Goal: Transaction & Acquisition: Book appointment/travel/reservation

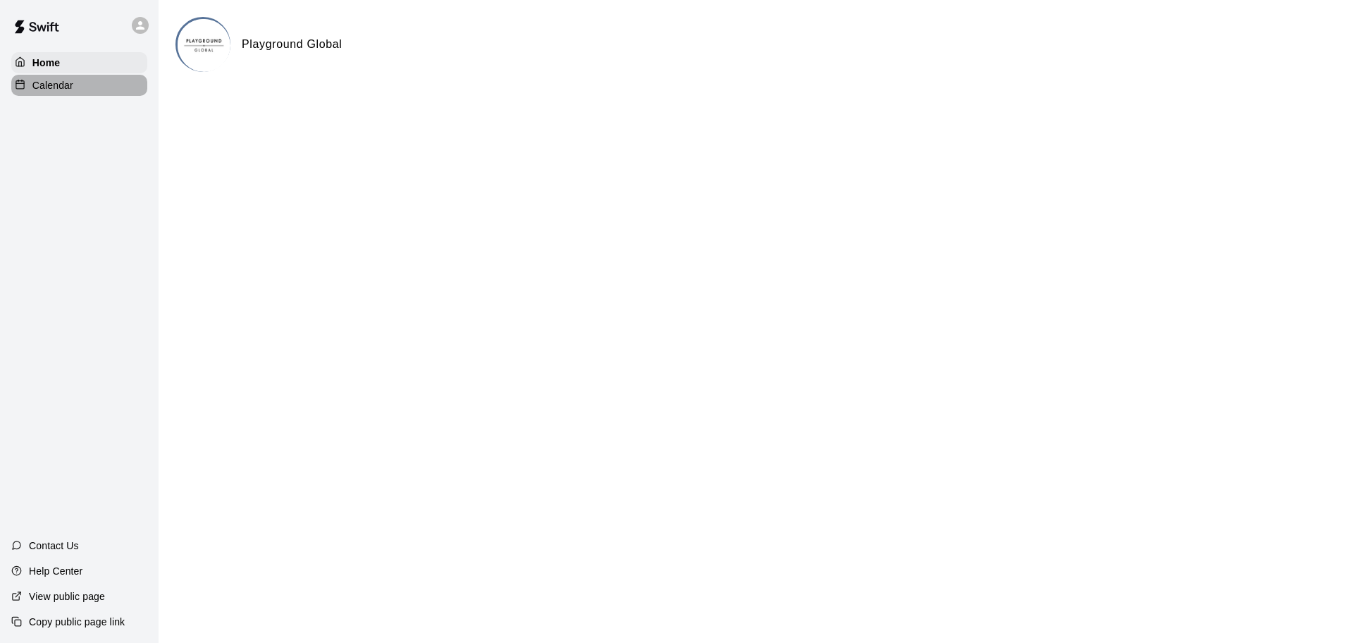
click at [74, 87] on div "Calendar" at bounding box center [79, 85] width 136 height 21
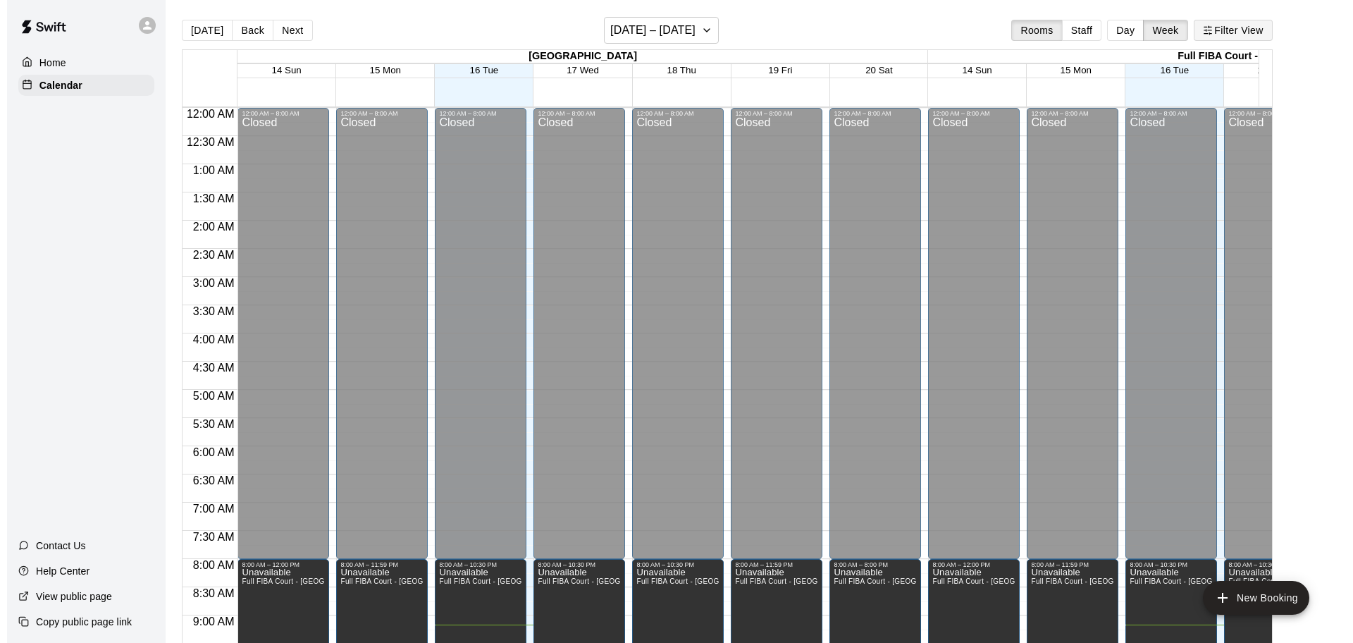
scroll to position [517, 0]
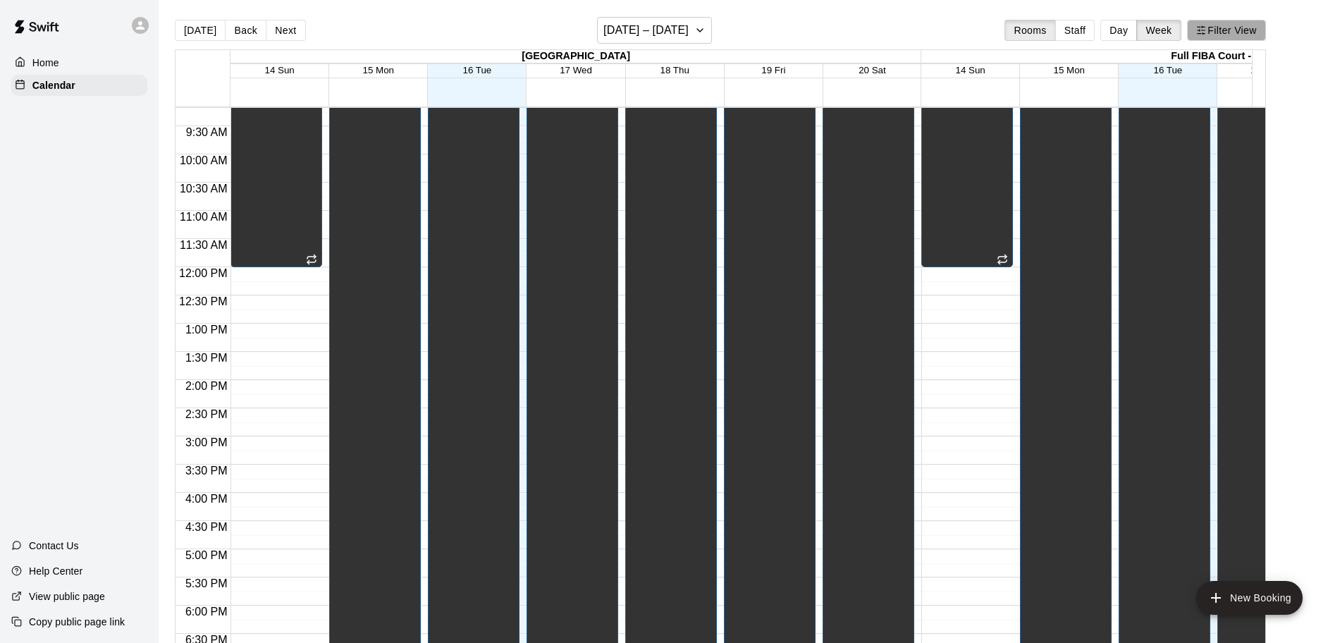
click at [1266, 30] on button "Filter View" at bounding box center [1226, 30] width 79 height 21
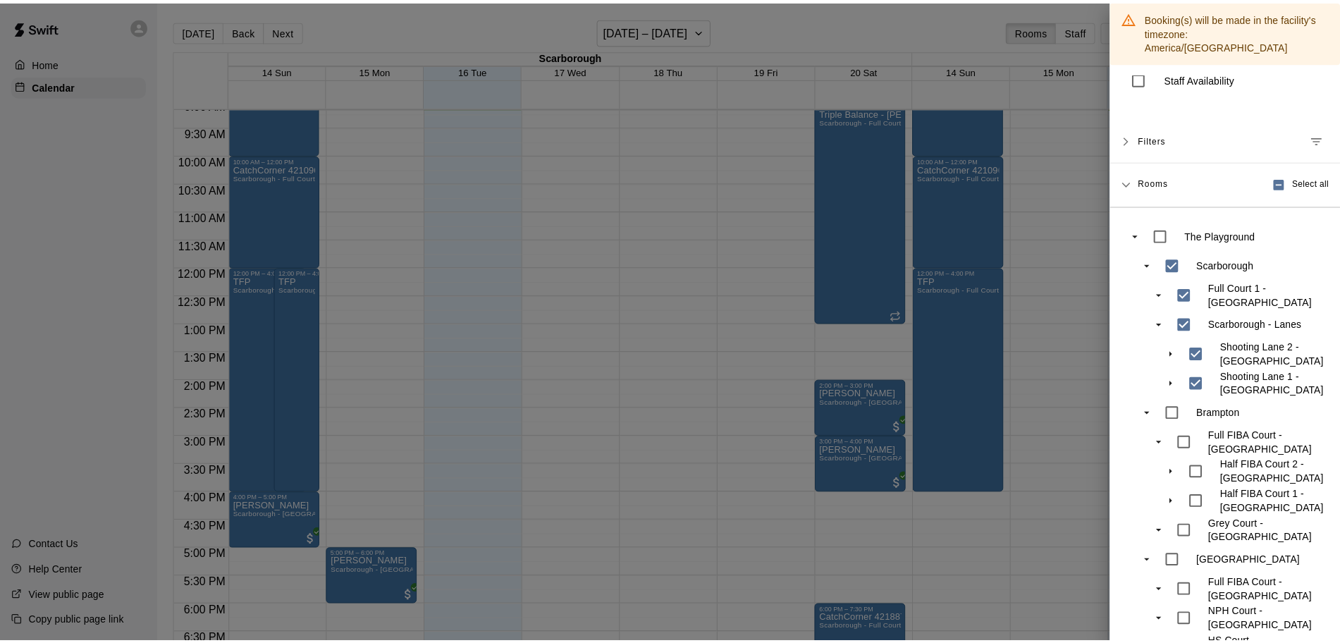
scroll to position [92, 0]
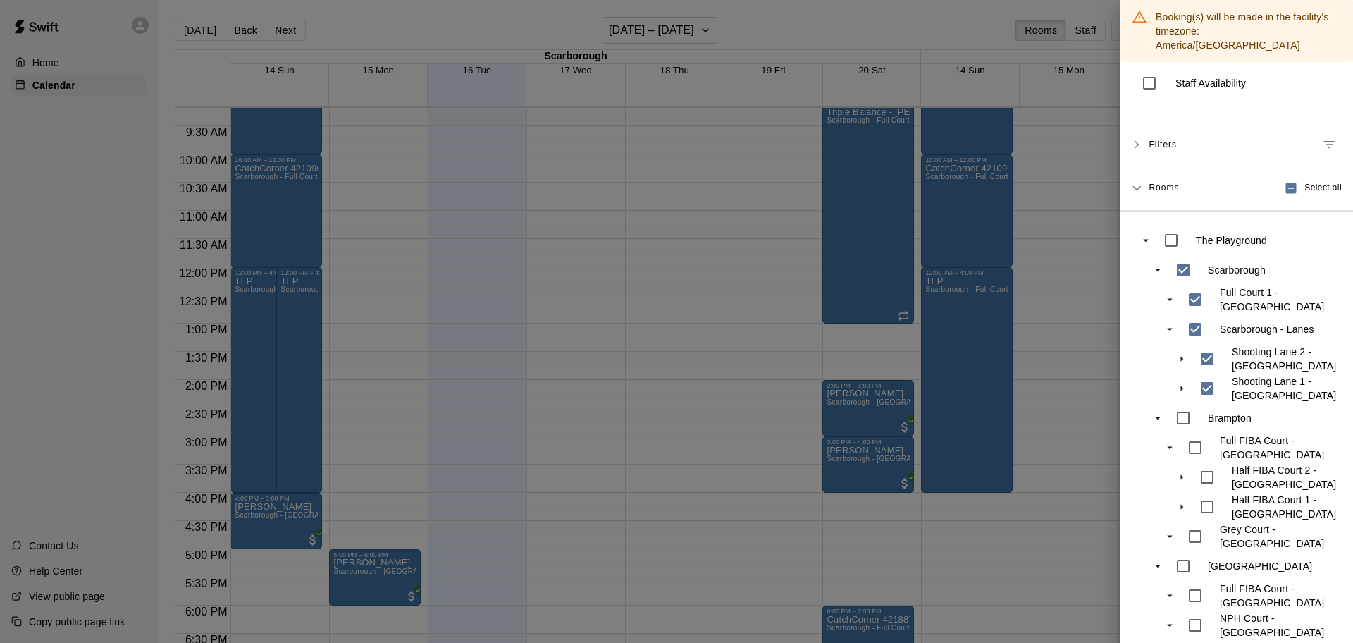
click at [722, 250] on div at bounding box center [676, 321] width 1353 height 643
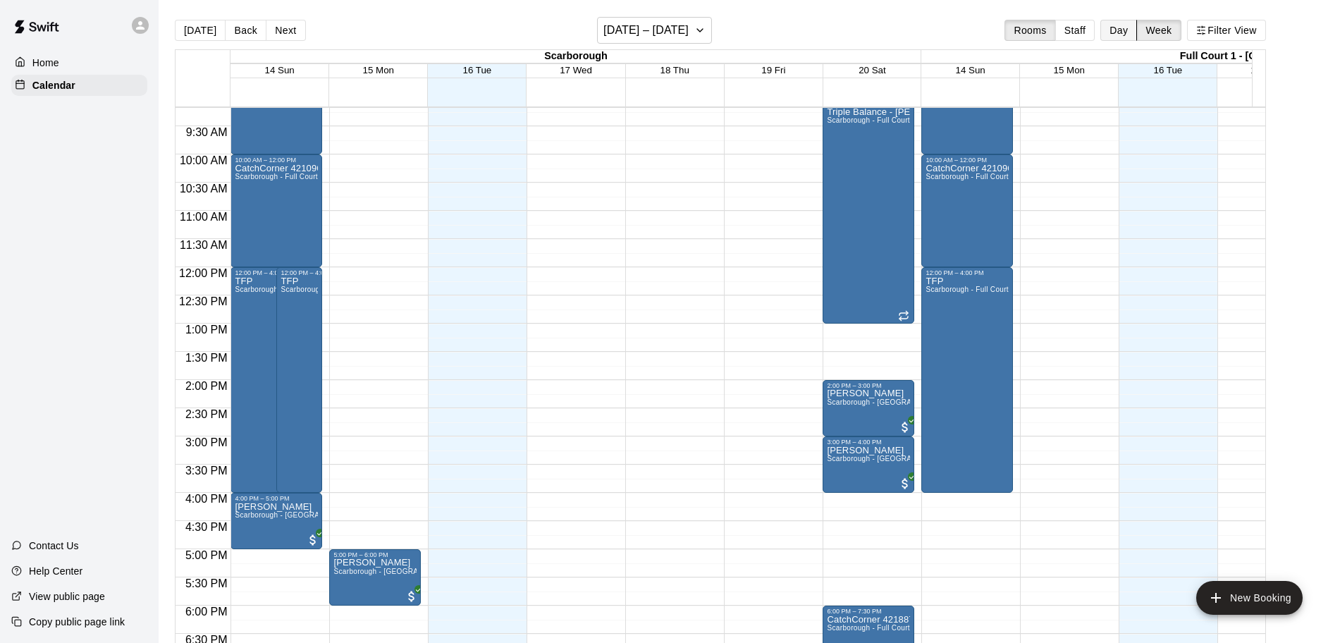
click at [1130, 25] on button "Day" at bounding box center [1118, 30] width 37 height 21
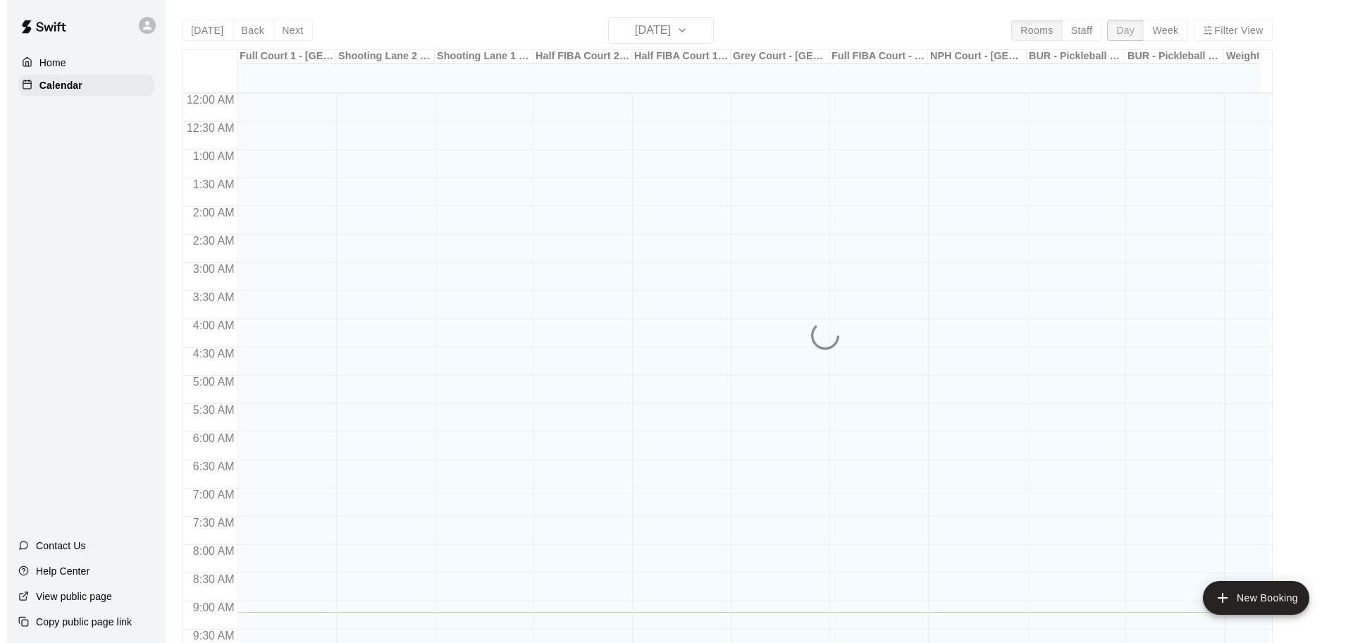
scroll to position [518, 0]
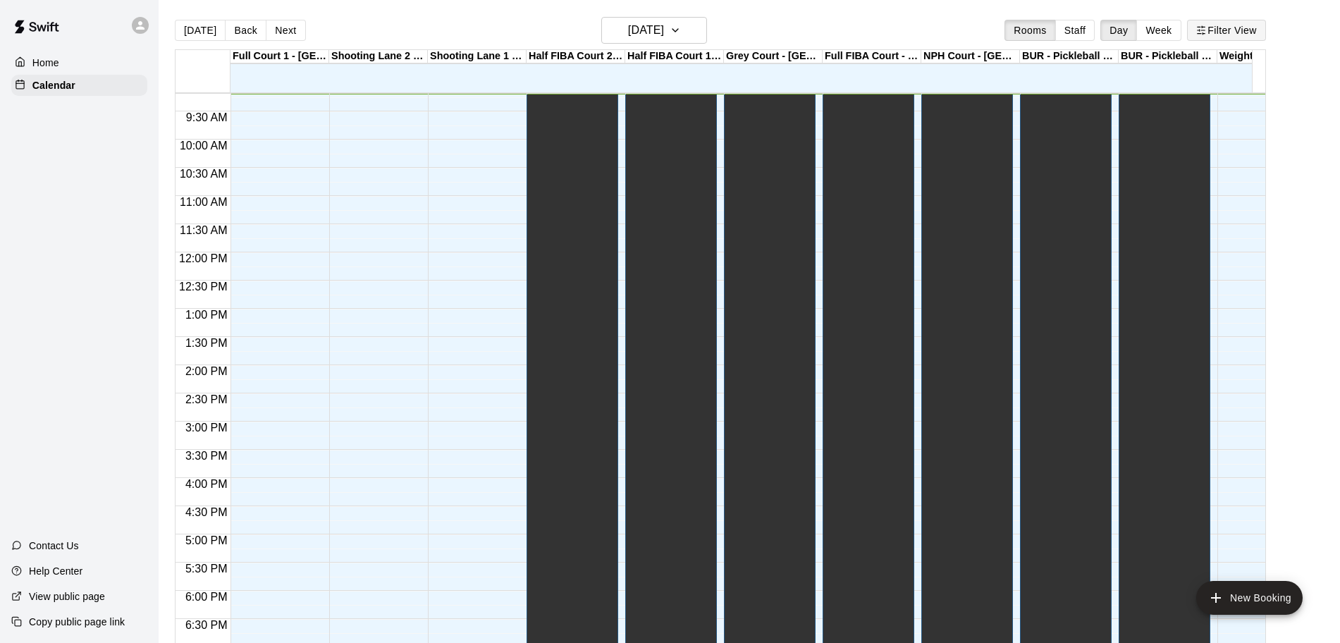
click at [1246, 32] on button "Filter View" at bounding box center [1226, 30] width 79 height 21
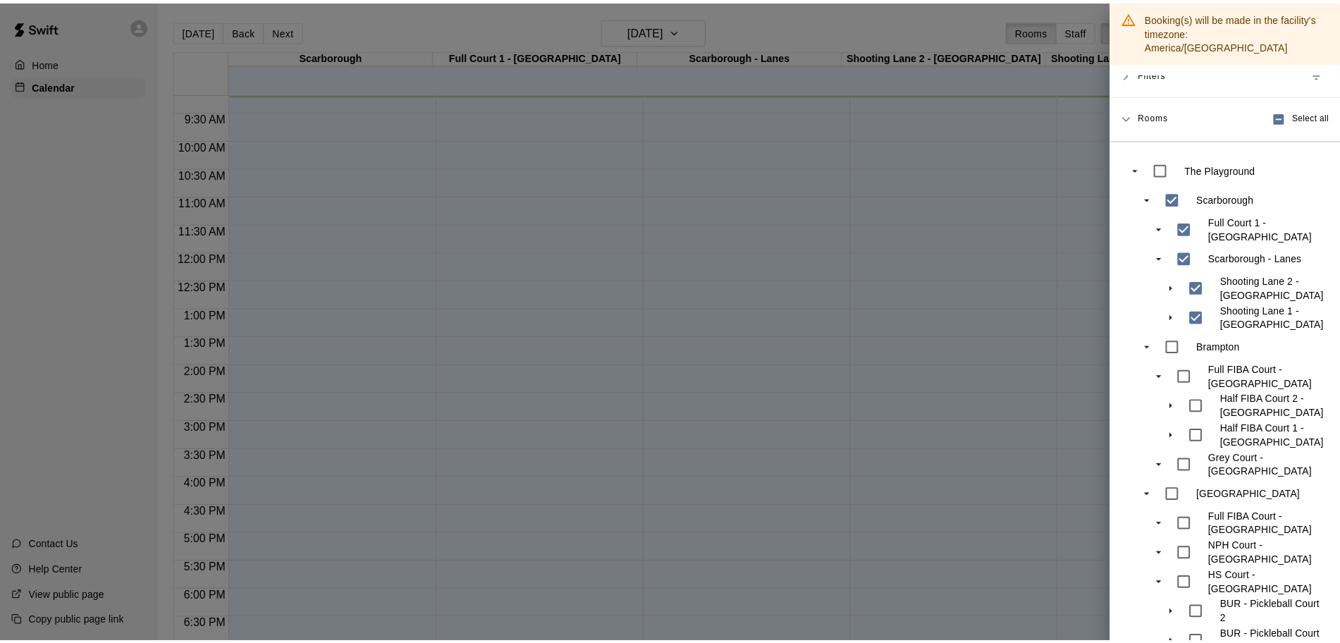
scroll to position [102, 0]
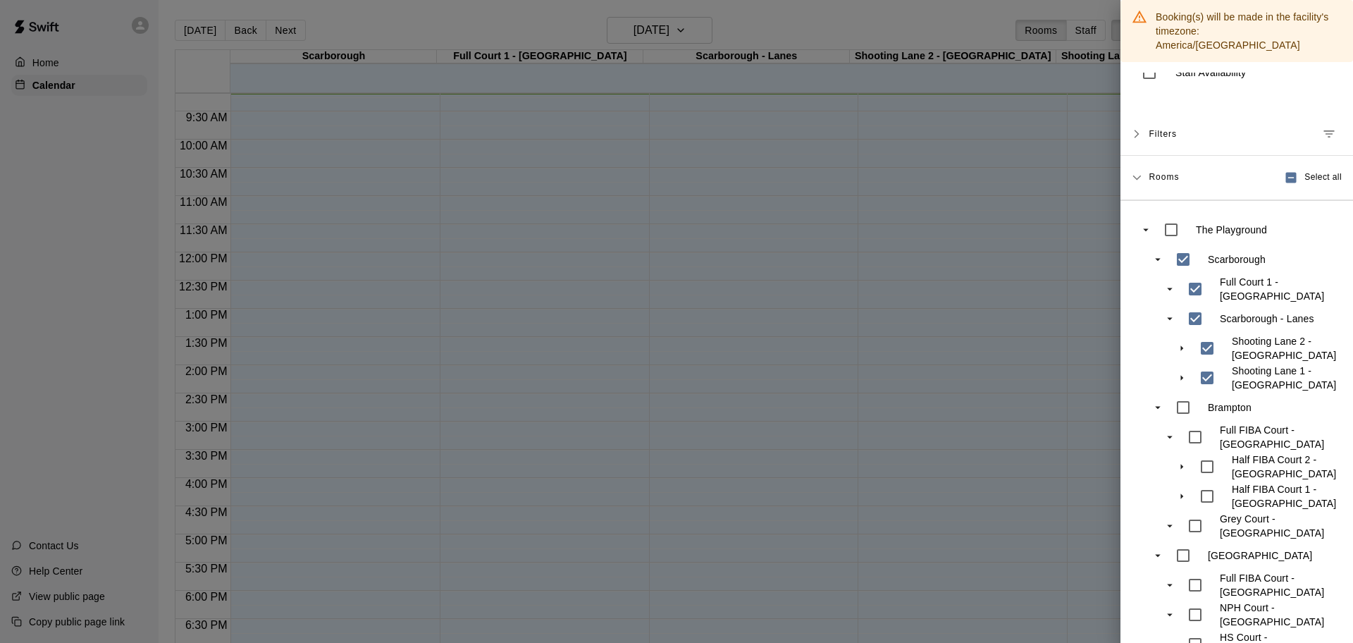
click at [789, 303] on div at bounding box center [676, 321] width 1353 height 643
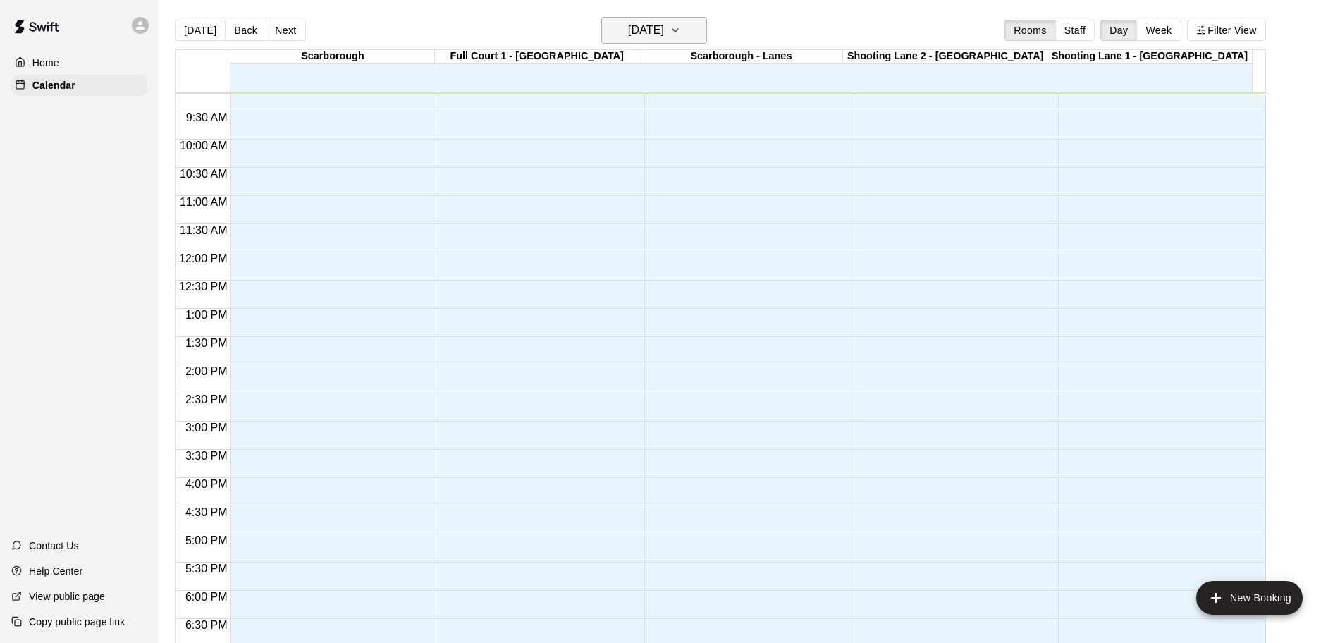
click at [664, 27] on h6 "[DATE]" at bounding box center [646, 30] width 36 height 20
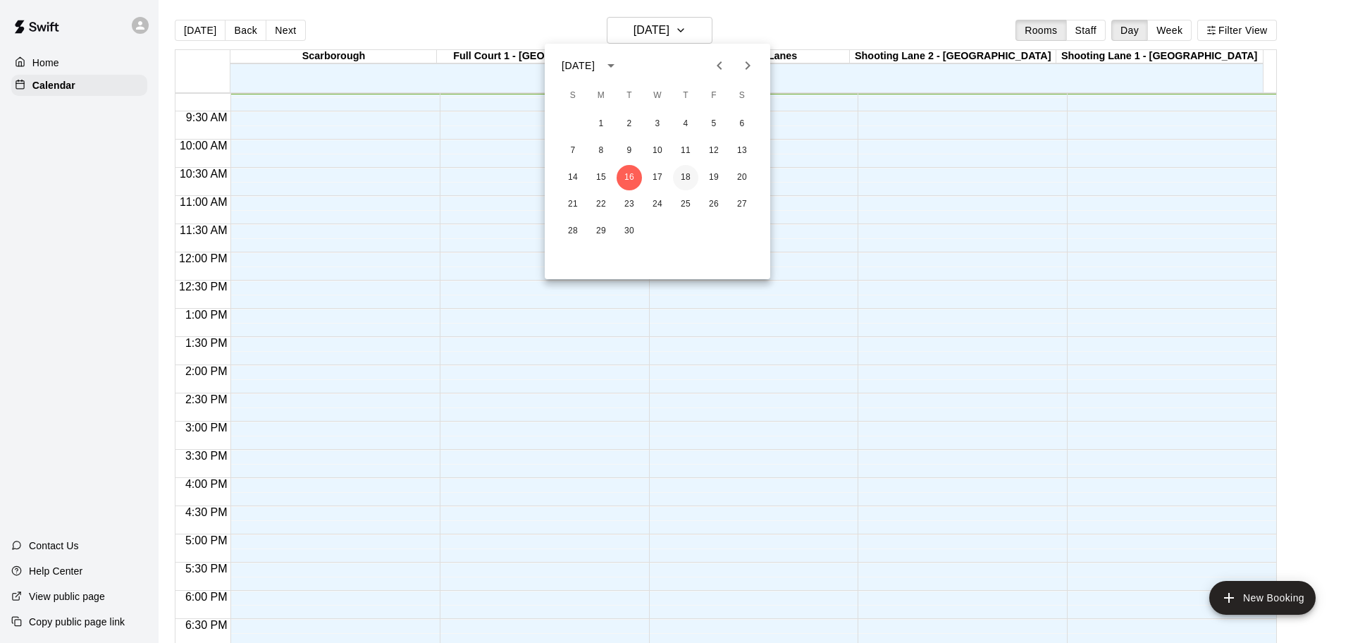
click at [684, 171] on button "18" at bounding box center [685, 177] width 25 height 25
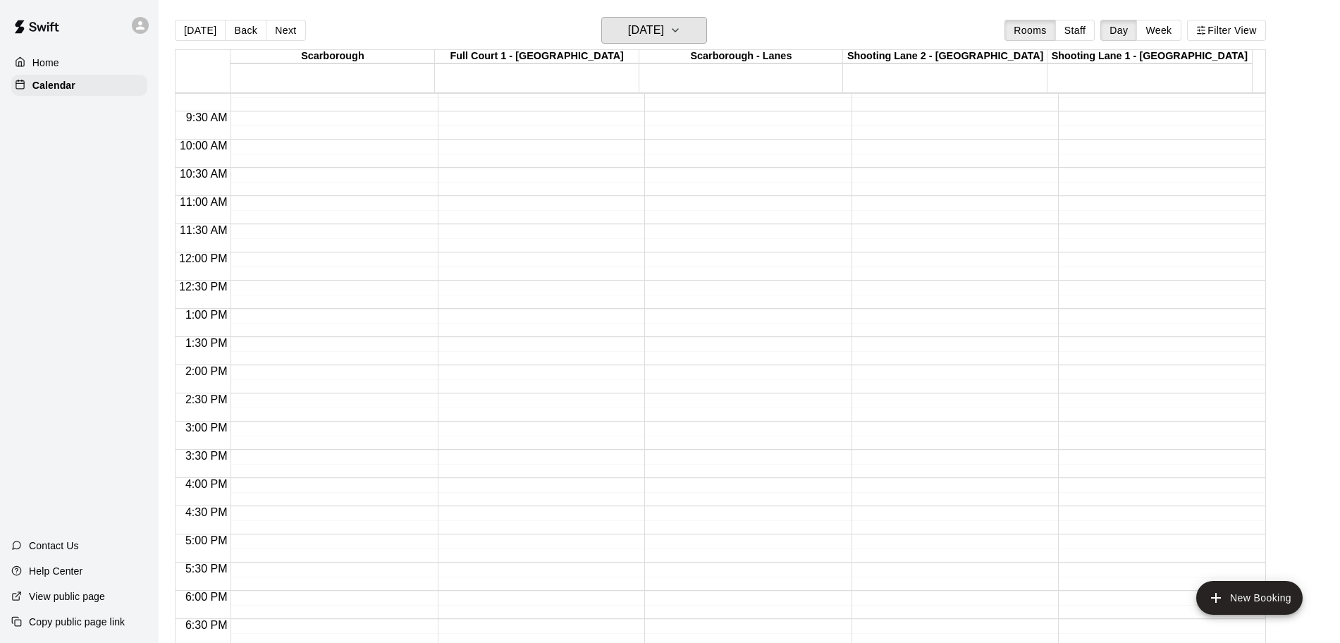
scroll to position [606, 0]
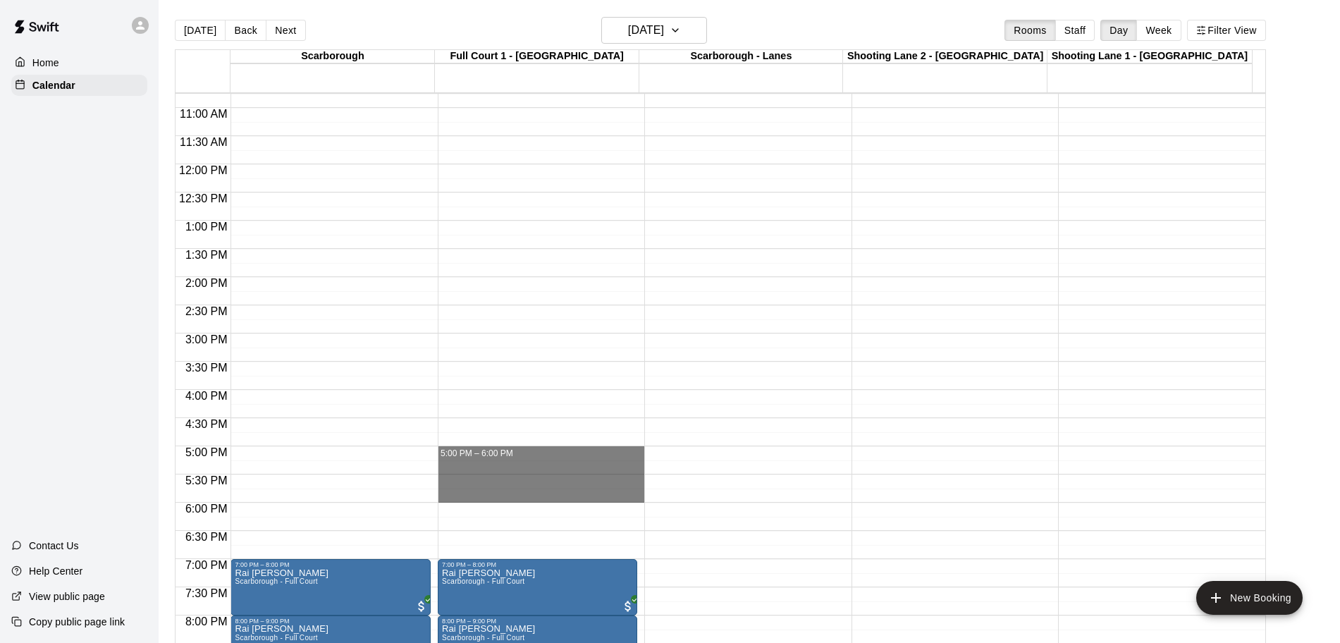
drag, startPoint x: 479, startPoint y: 454, endPoint x: 493, endPoint y: 495, distance: 44.1
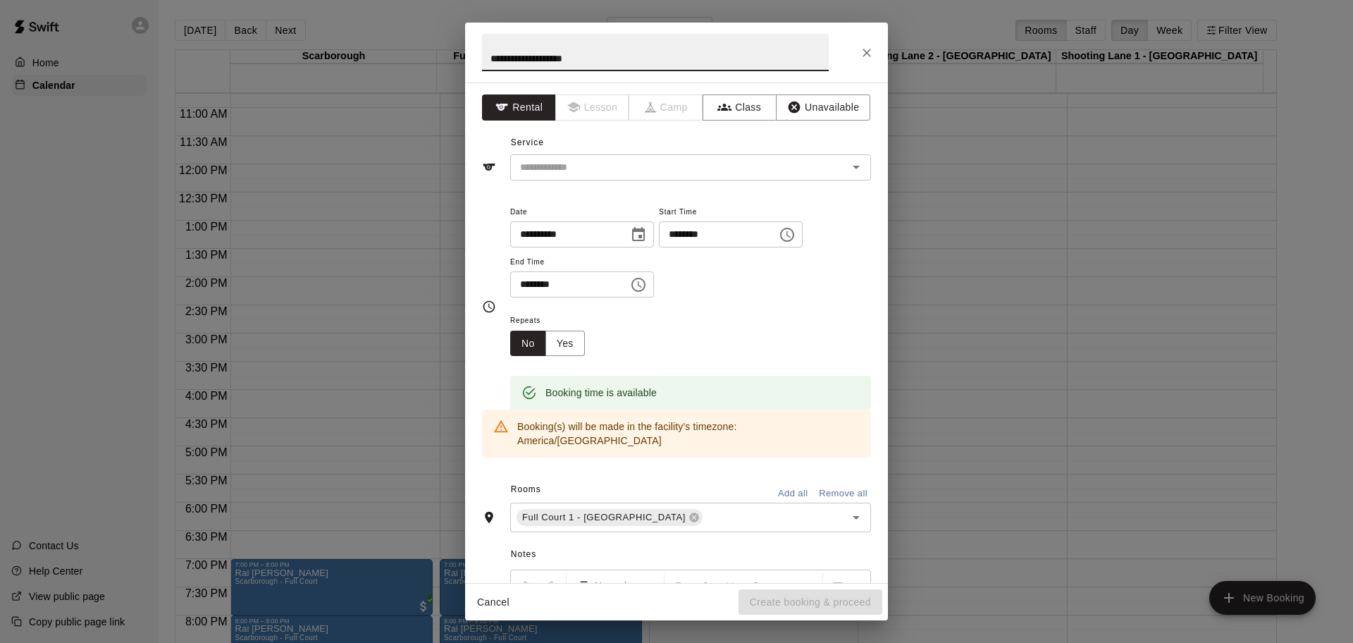
paste input "**********"
type input "**********"
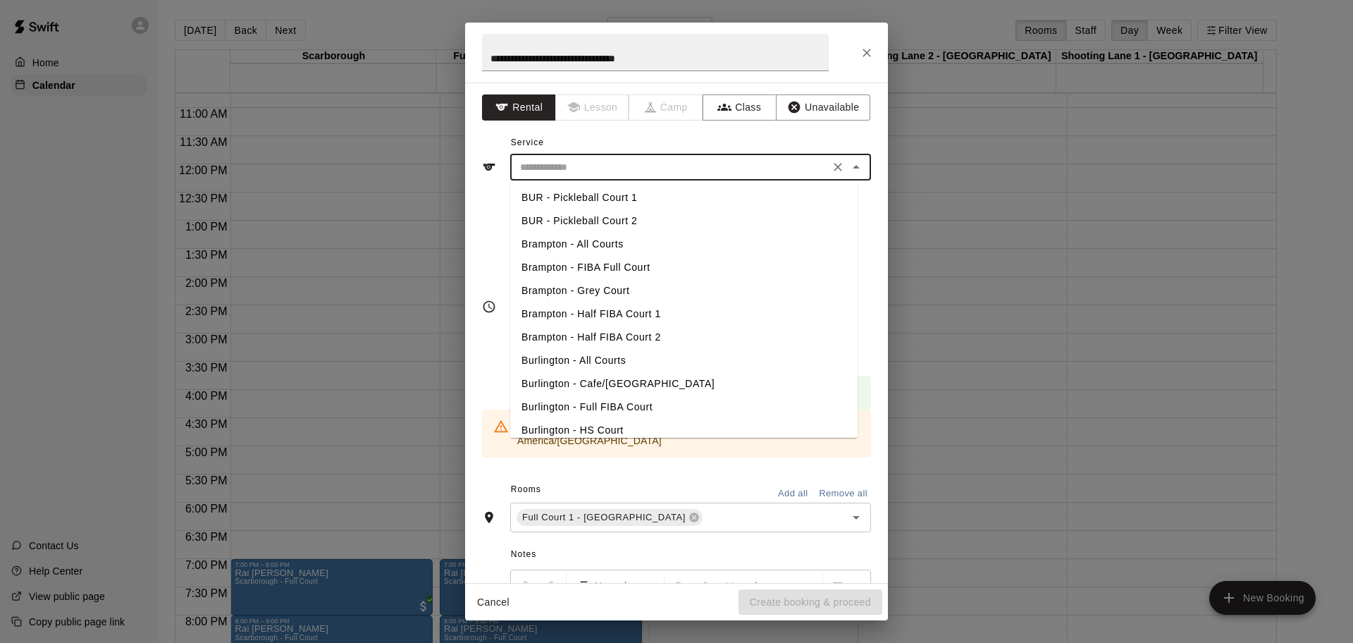
click at [670, 166] on input "text" at bounding box center [669, 168] width 311 height 18
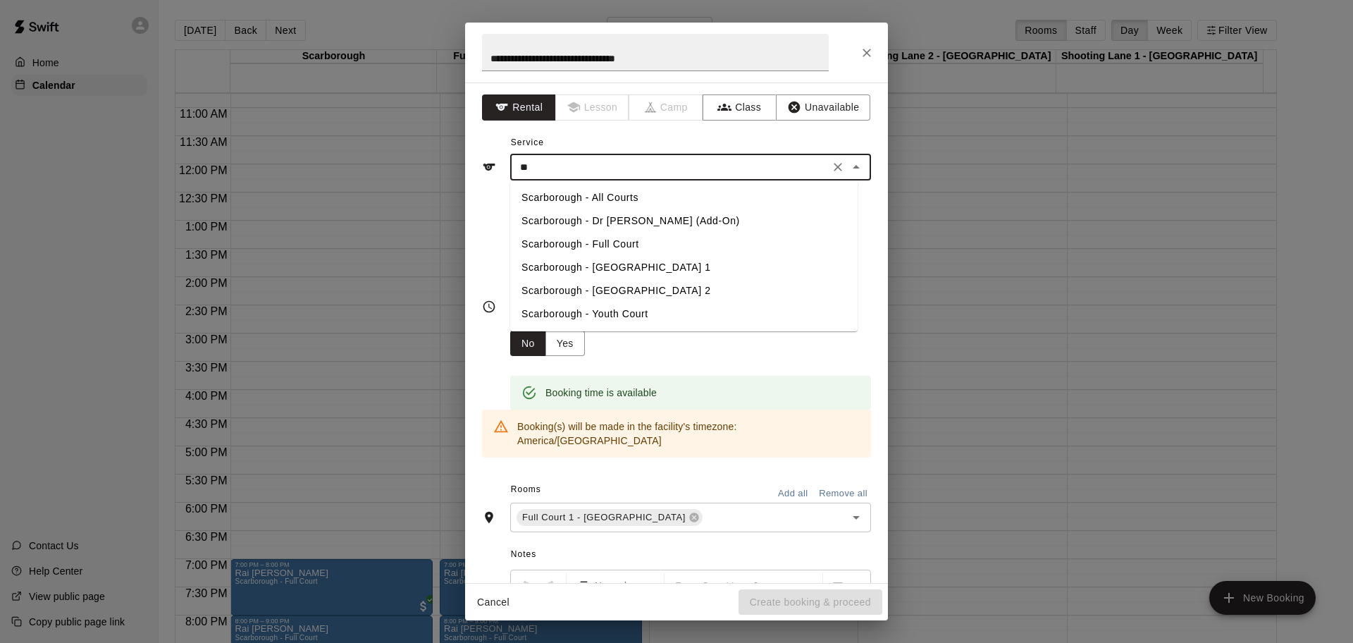
click at [638, 241] on li "Scarborough - Full Court" at bounding box center [683, 244] width 347 height 23
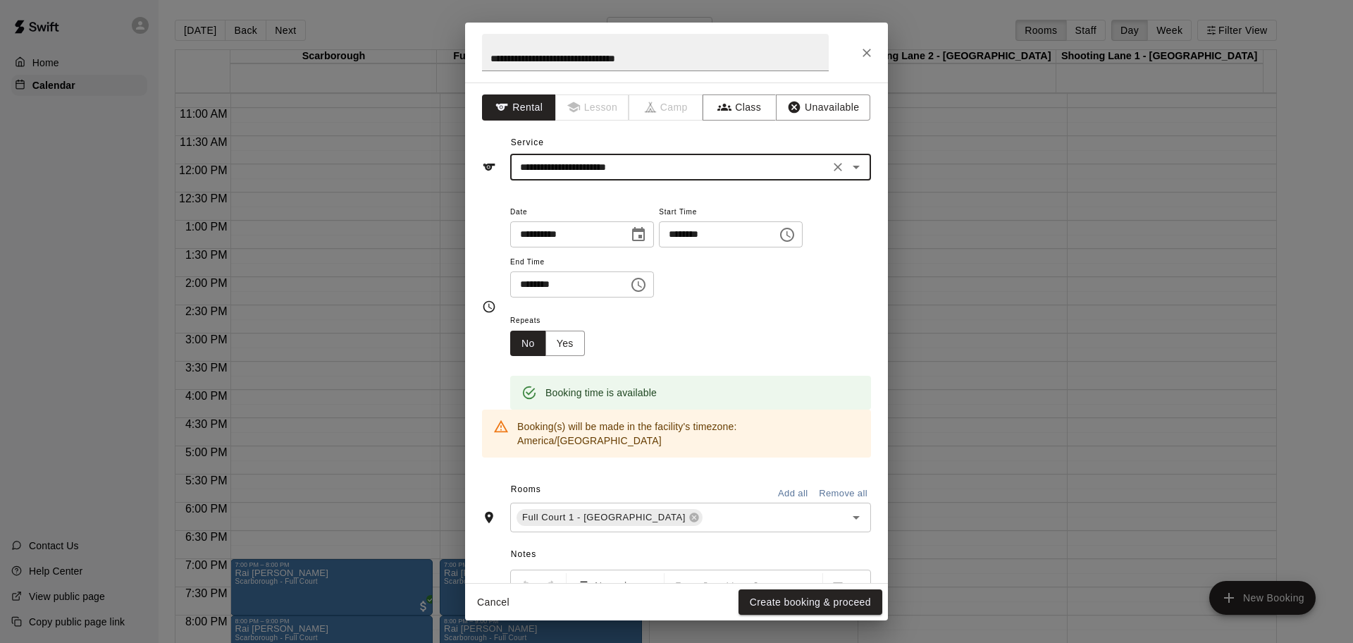
type input "**********"
click at [796, 598] on button "Create booking & proceed" at bounding box center [811, 602] width 144 height 26
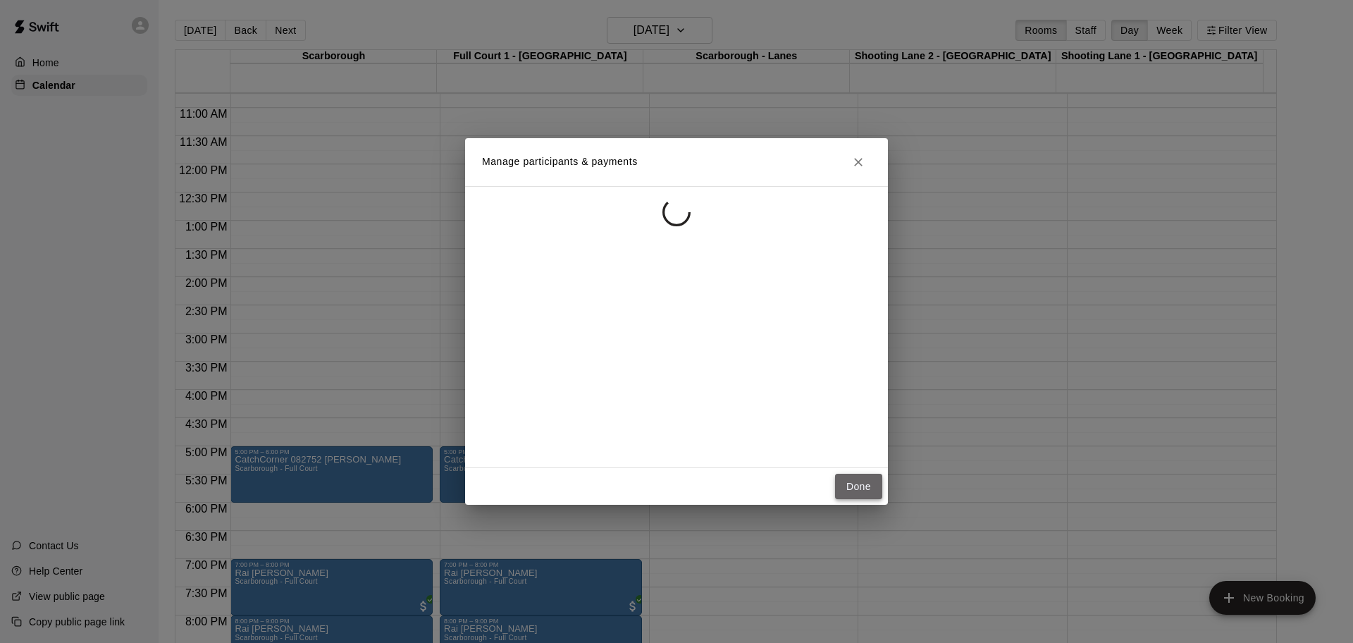
click at [854, 488] on button "Done" at bounding box center [858, 487] width 47 height 26
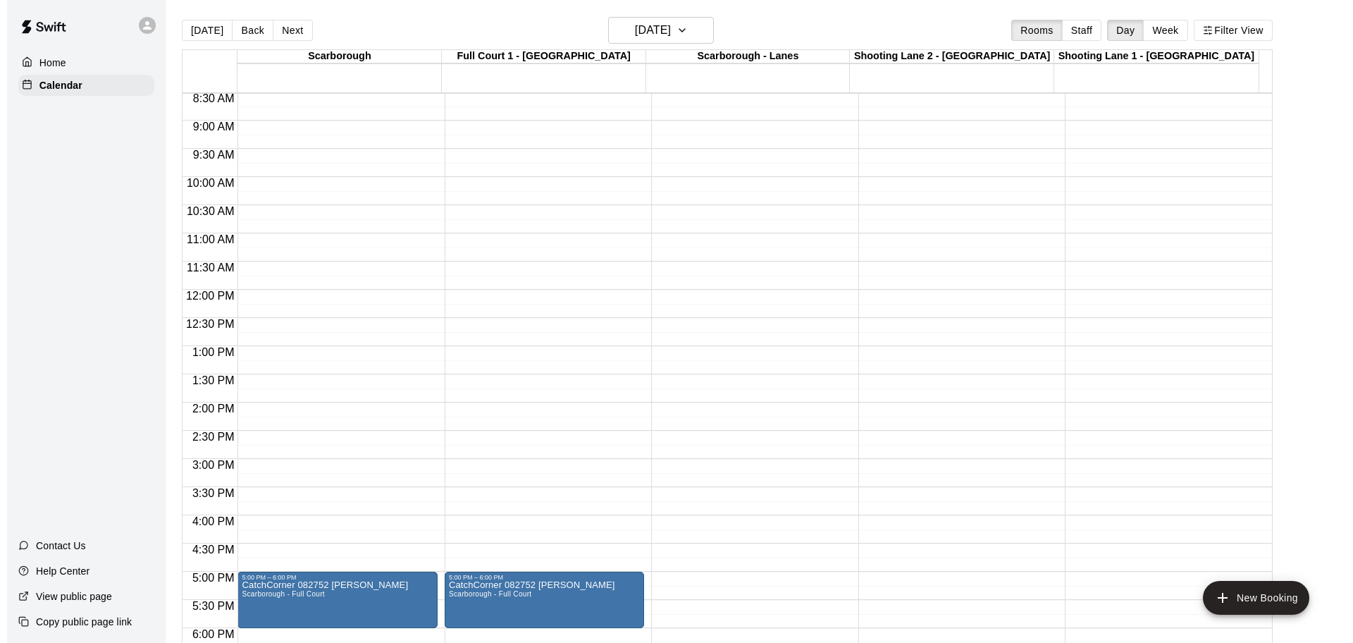
scroll to position [430, 0]
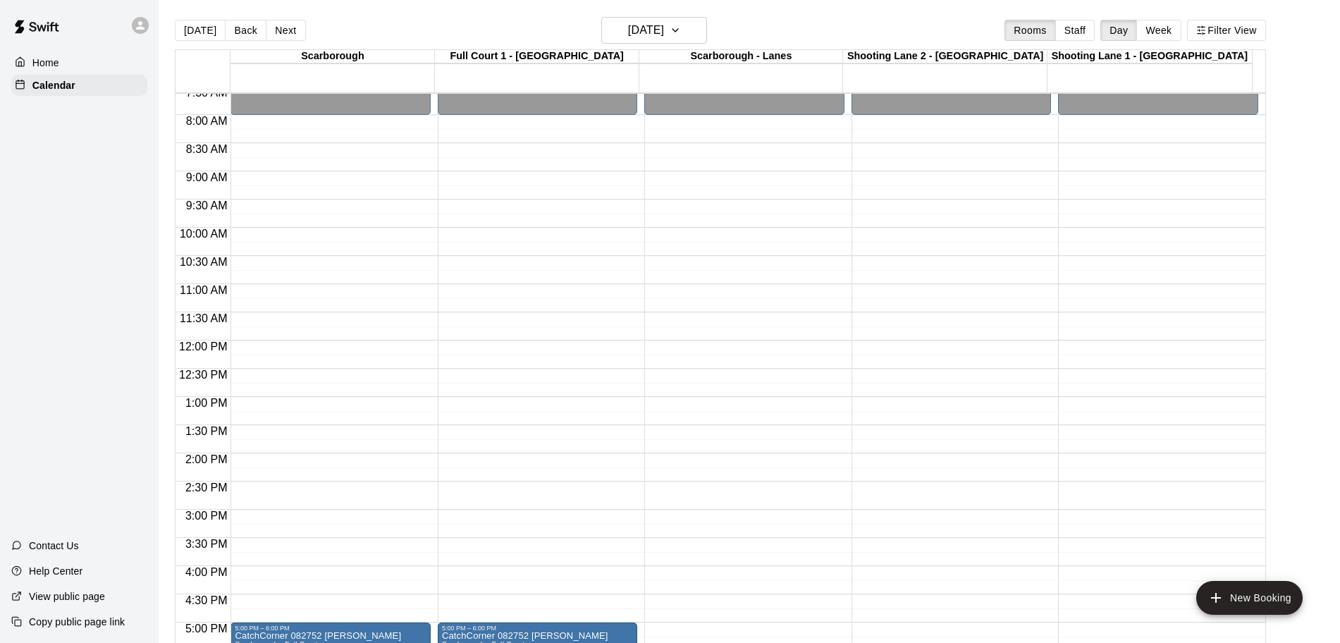
click at [133, 26] on div at bounding box center [140, 25] width 17 height 17
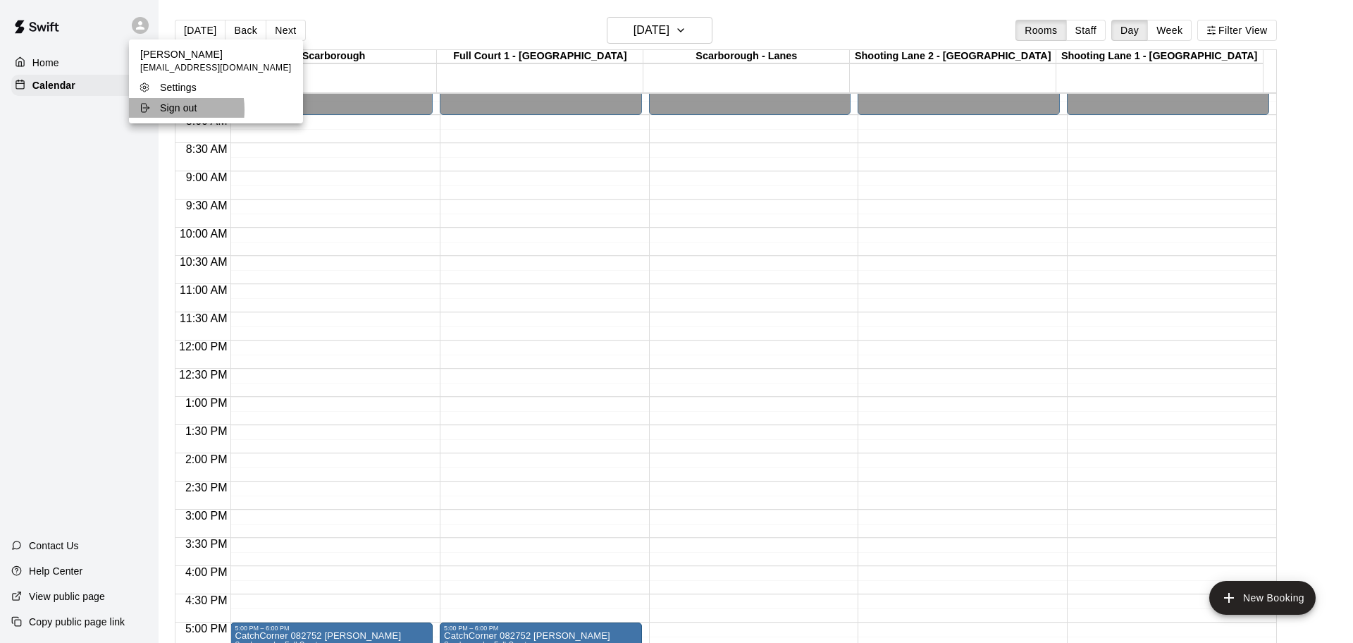
click at [160, 110] on p "Sign out" at bounding box center [178, 108] width 37 height 14
